Goal: Navigation & Orientation: Understand site structure

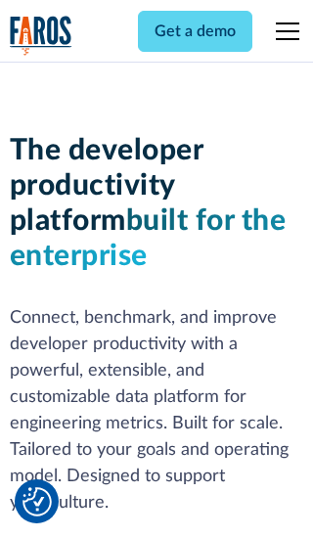
scroll to position [295, 0]
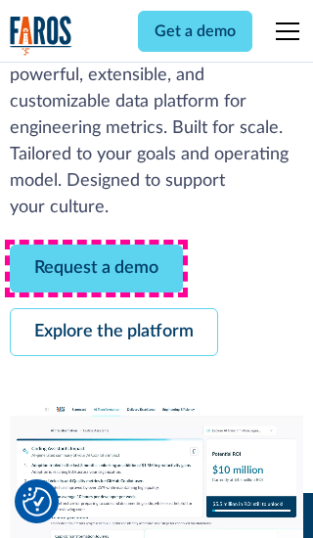
click at [96, 268] on link "Request a demo" at bounding box center [96, 268] width 173 height 48
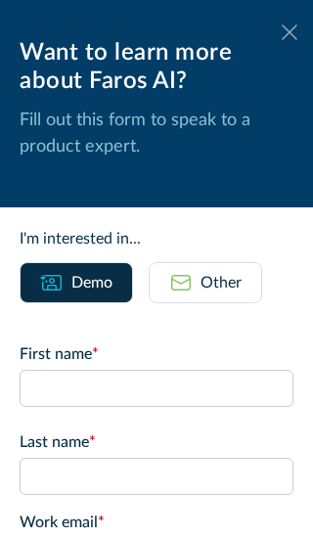
click at [289, 32] on icon at bounding box center [289, 31] width 16 height 15
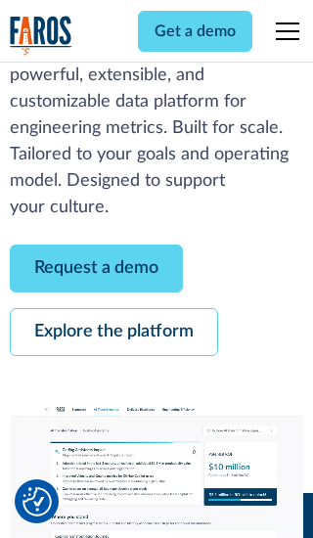
scroll to position [359, 0]
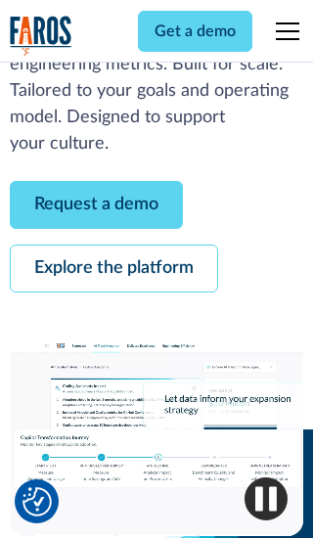
click at [113, 268] on link "Explore the platform" at bounding box center [114, 268] width 208 height 48
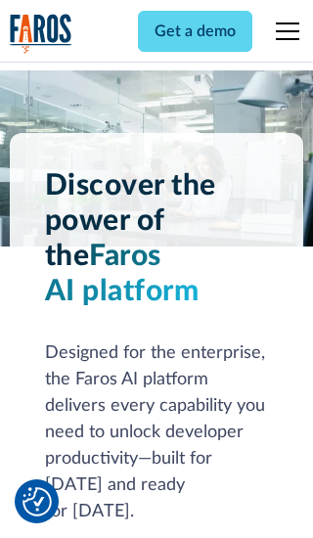
scroll to position [14689, 0]
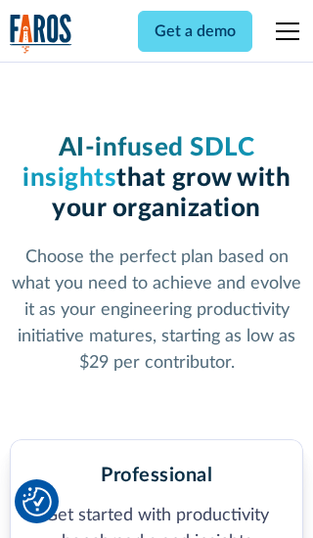
scroll to position [3037, 0]
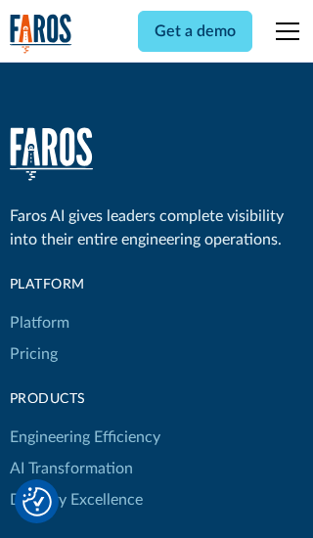
click at [38, 307] on link "Platform" at bounding box center [40, 322] width 60 height 31
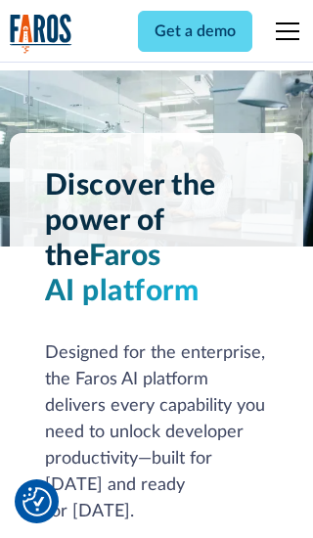
scroll to position [15316, 0]
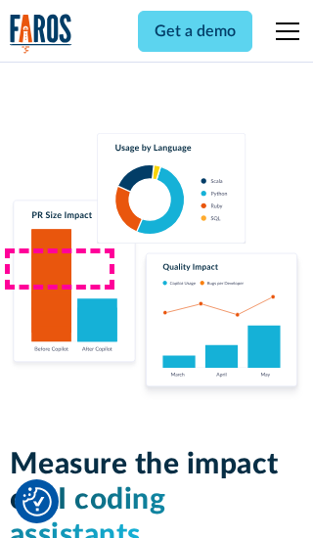
scroll to position [12090, 0]
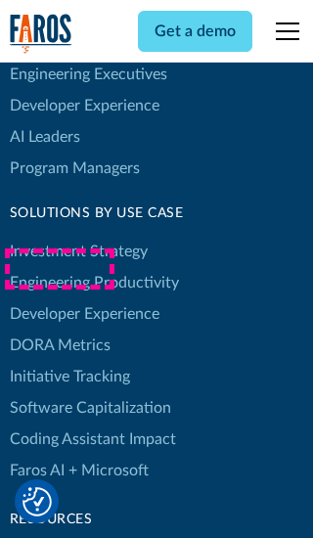
click at [59, 329] on link "DORA Metrics" at bounding box center [60, 344] width 101 height 31
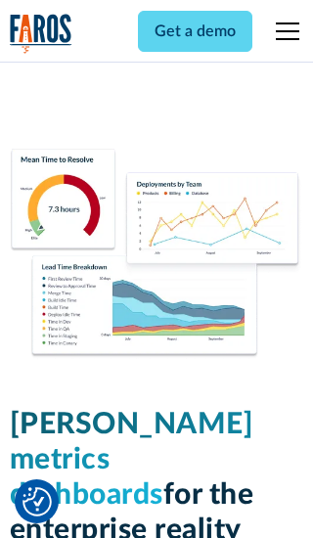
scroll to position [8566, 0]
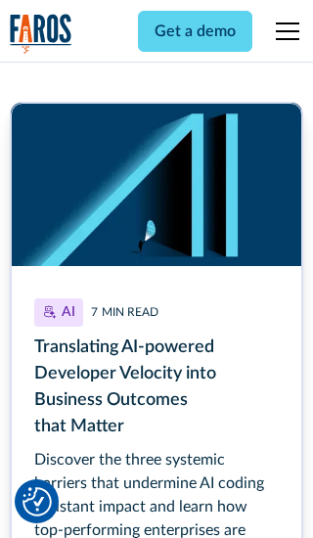
scroll to position [8754, 0]
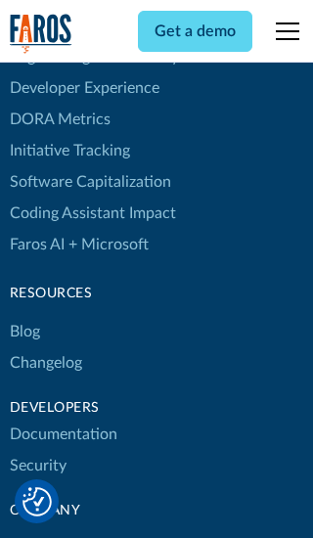
click at [45, 347] on link "Changelog" at bounding box center [46, 362] width 72 height 31
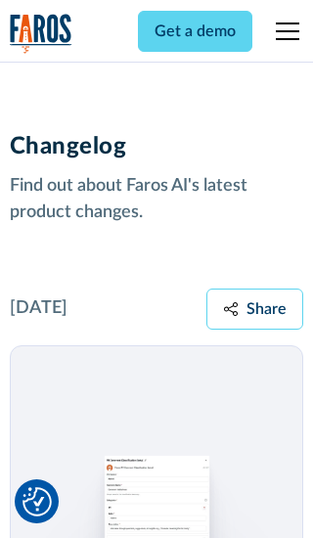
scroll to position [23615, 0]
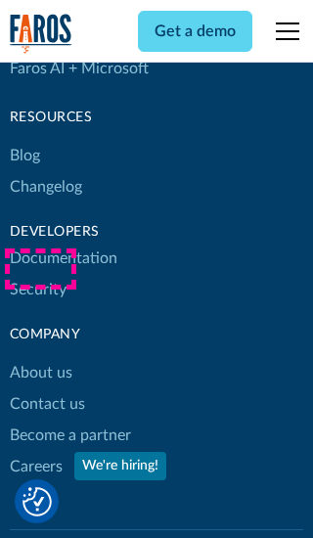
click at [40, 357] on link "About us" at bounding box center [41, 372] width 63 height 31
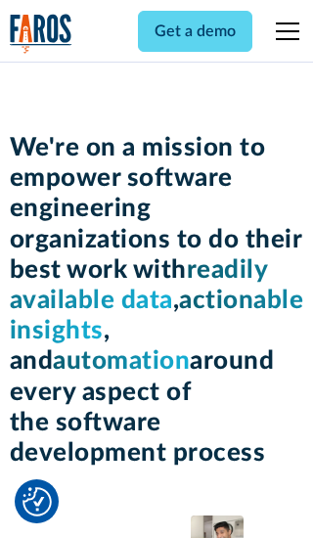
scroll to position [6748, 0]
